Goal: Task Accomplishment & Management: Use online tool/utility

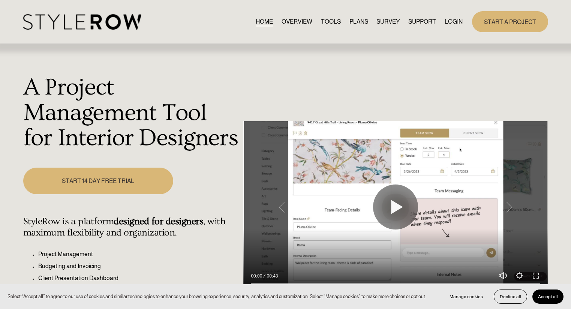
click at [446, 23] on link "LOGIN" at bounding box center [454, 22] width 18 height 10
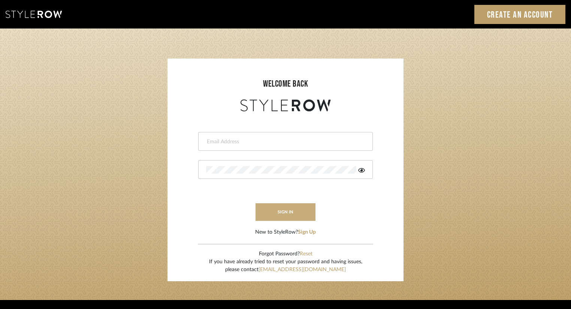
type input "jacqui.lahey@houseofelm.com"
click at [297, 215] on button "sign in" at bounding box center [286, 212] width 60 height 18
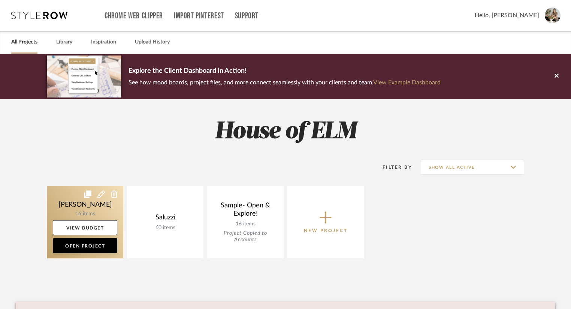
click at [110, 209] on link at bounding box center [85, 222] width 76 height 72
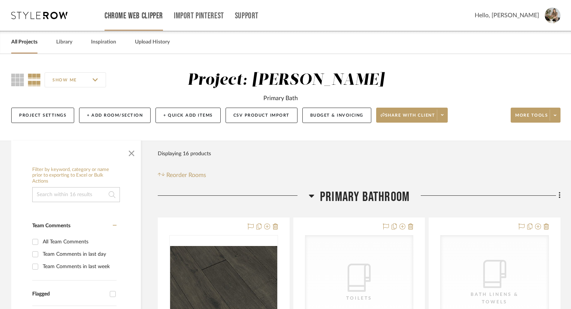
click at [143, 17] on link "Chrome Web Clipper" at bounding box center [134, 16] width 58 height 6
click at [556, 120] on span at bounding box center [555, 114] width 10 height 11
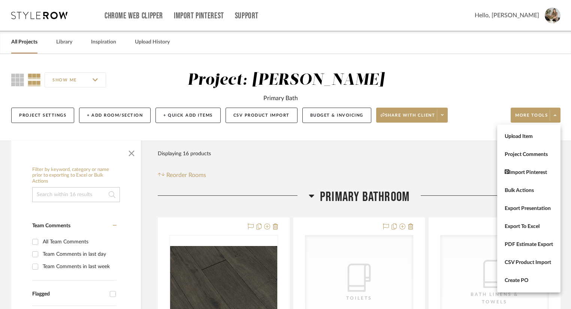
click at [473, 117] on div at bounding box center [285, 154] width 571 height 309
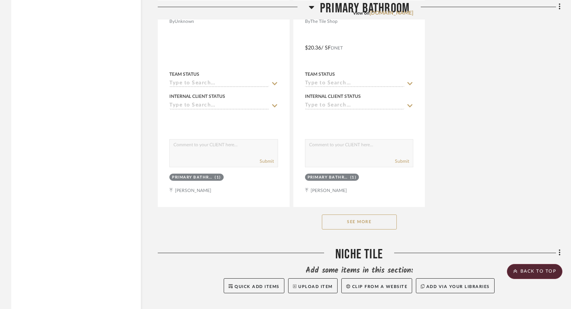
scroll to position [1056, 0]
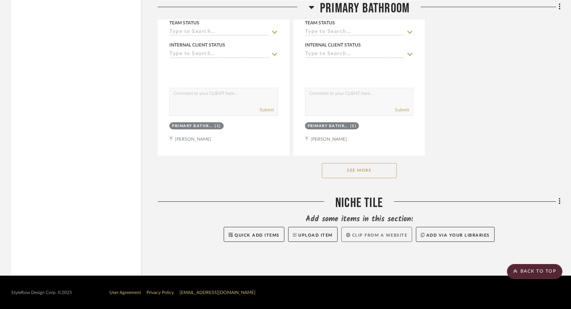
click at [394, 233] on button "Clip from a website" at bounding box center [377, 234] width 71 height 15
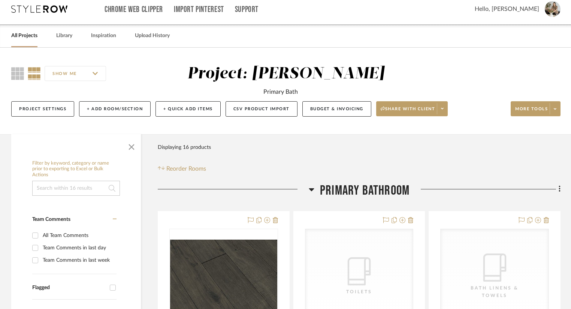
scroll to position [0, 0]
